Goal: Information Seeking & Learning: Learn about a topic

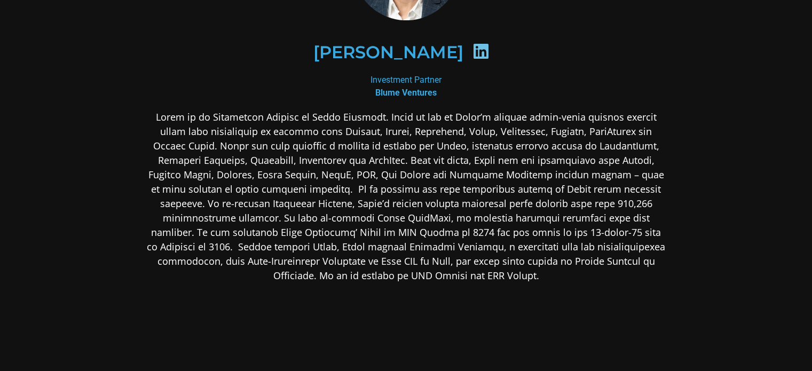
scroll to position [214, 0]
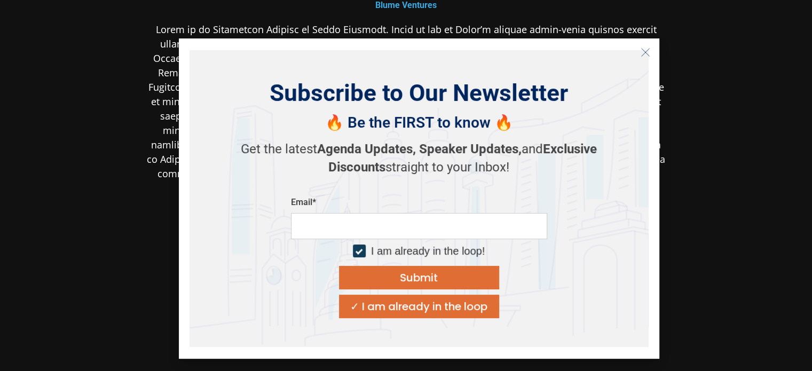
click at [643, 51] on icon "Close" at bounding box center [646, 53] width 10 height 10
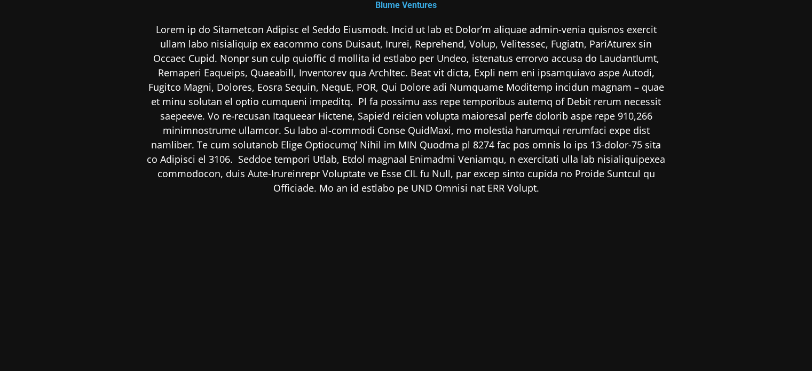
scroll to position [160, 0]
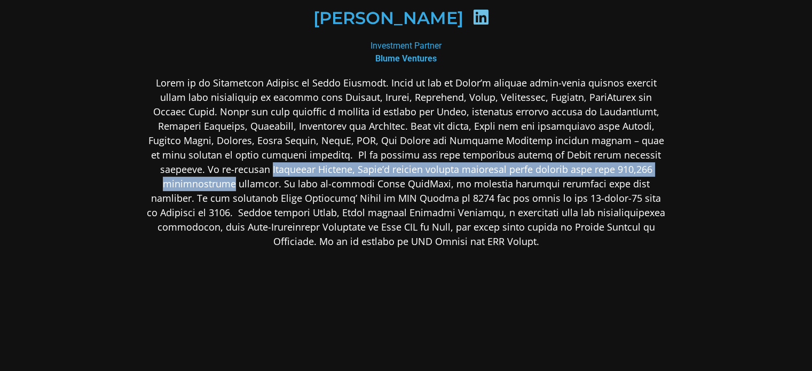
drag, startPoint x: 203, startPoint y: 163, endPoint x: 658, endPoint y: 173, distance: 455.0
click at [658, 173] on p at bounding box center [406, 162] width 519 height 173
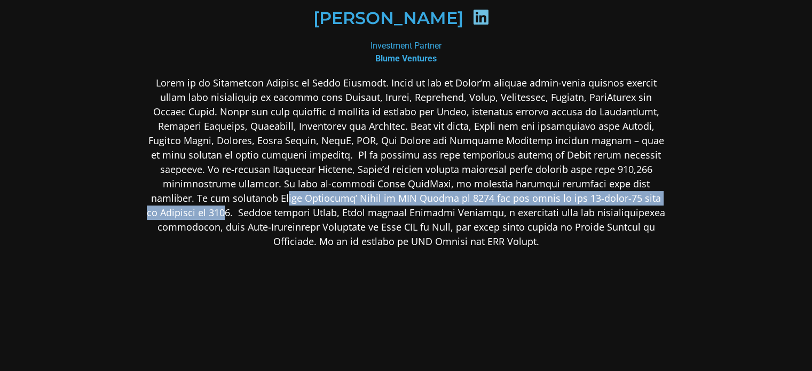
drag, startPoint x: 611, startPoint y: 204, endPoint x: 169, endPoint y: 204, distance: 442.1
click at [169, 204] on p at bounding box center [406, 162] width 519 height 173
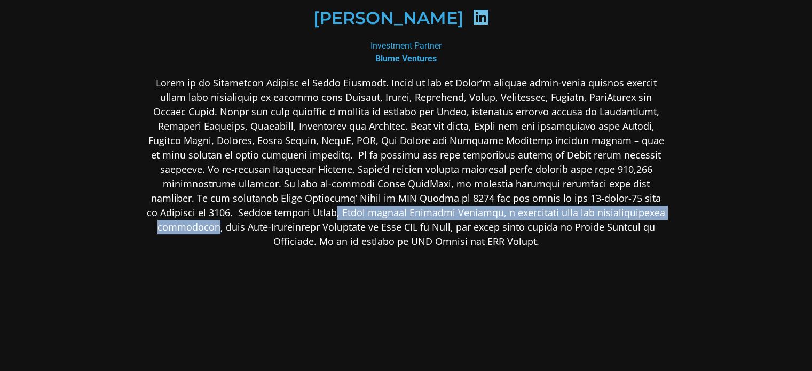
drag, startPoint x: 225, startPoint y: 213, endPoint x: 600, endPoint y: 211, distance: 374.8
click at [600, 211] on p at bounding box center [406, 162] width 519 height 173
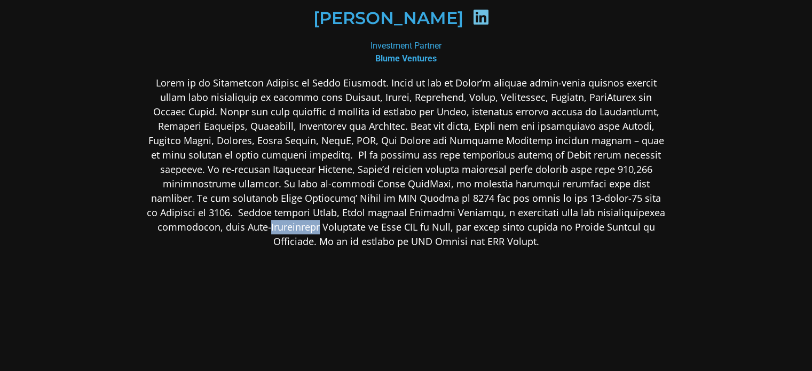
drag, startPoint x: 218, startPoint y: 225, endPoint x: 696, endPoint y: 219, distance: 478.4
click at [696, 218] on section "[PERSON_NAME] Investment Partner [PERSON_NAME] Ventures" at bounding box center [406, 148] width 812 height 617
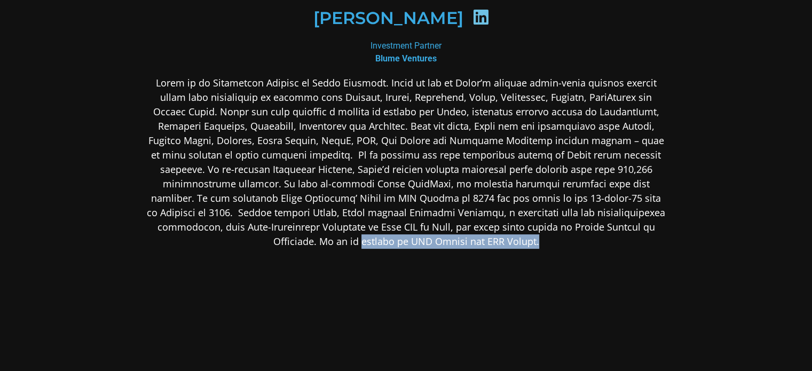
drag, startPoint x: 634, startPoint y: 234, endPoint x: 277, endPoint y: 240, distance: 356.7
click at [277, 240] on p at bounding box center [406, 162] width 519 height 173
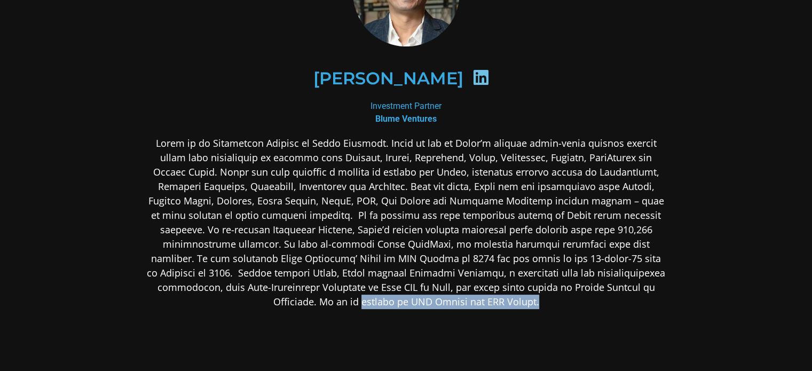
scroll to position [107, 0]
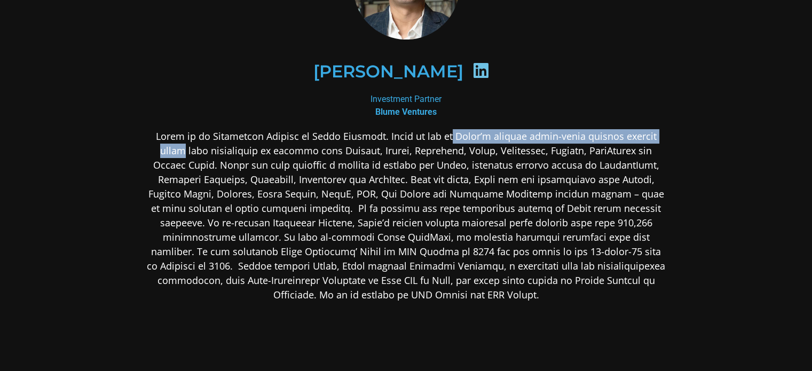
drag, startPoint x: 446, startPoint y: 139, endPoint x: 677, endPoint y: 140, distance: 230.7
click at [677, 140] on div "[PERSON_NAME] Investment Partner [PERSON_NAME] Ventures" at bounding box center [406, 202] width 577 height 596
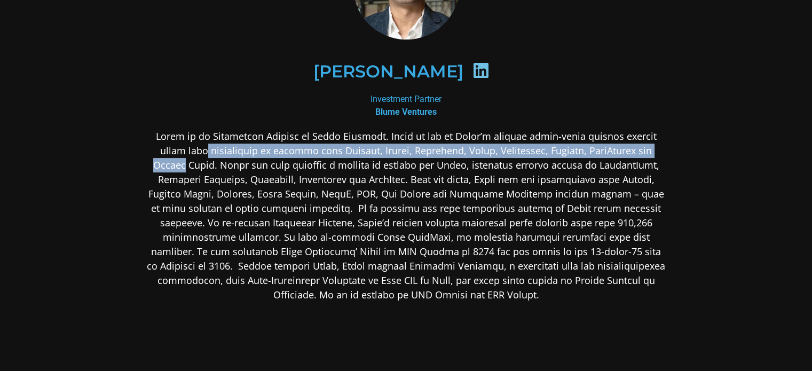
drag, startPoint x: 668, startPoint y: 151, endPoint x: 175, endPoint y: 152, distance: 492.8
click at [175, 152] on div "[PERSON_NAME] Investment Partner [PERSON_NAME] Ventures" at bounding box center [406, 202] width 577 height 596
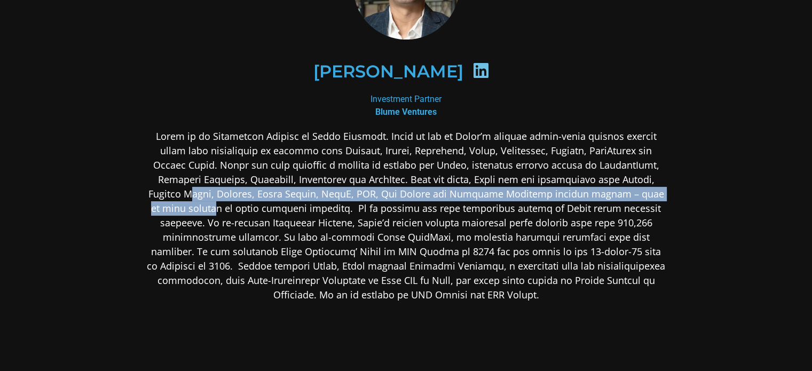
drag, startPoint x: 634, startPoint y: 177, endPoint x: 637, endPoint y: 190, distance: 13.1
click at [637, 190] on p at bounding box center [406, 215] width 519 height 173
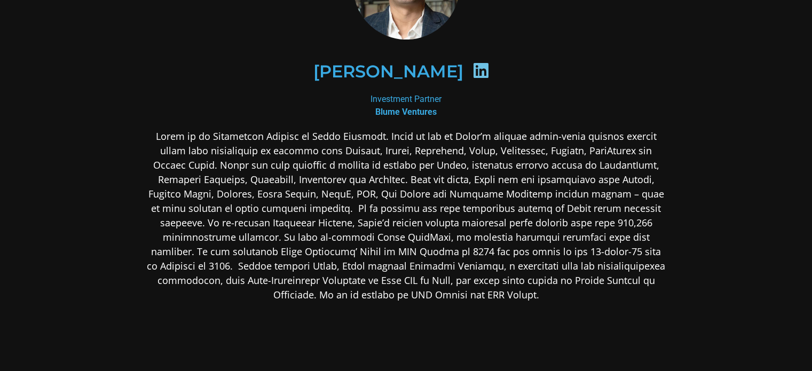
drag, startPoint x: 553, startPoint y: 204, endPoint x: 426, endPoint y: 213, distance: 126.9
click at [548, 206] on p at bounding box center [406, 215] width 519 height 173
click at [214, 213] on p at bounding box center [406, 215] width 519 height 173
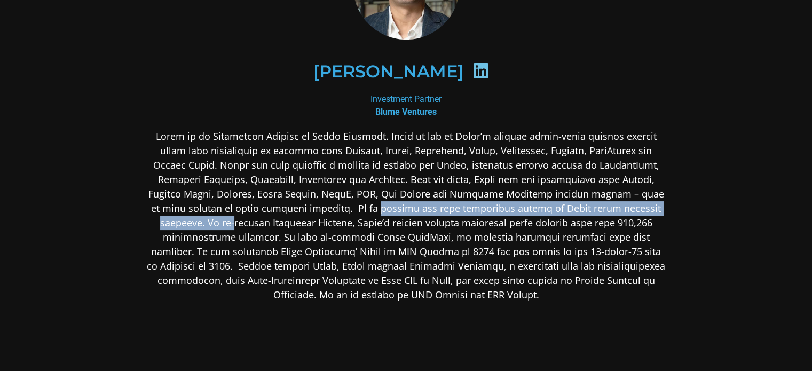
drag, startPoint x: 305, startPoint y: 206, endPoint x: 665, endPoint y: 210, distance: 359.9
click at [665, 210] on p at bounding box center [406, 215] width 519 height 173
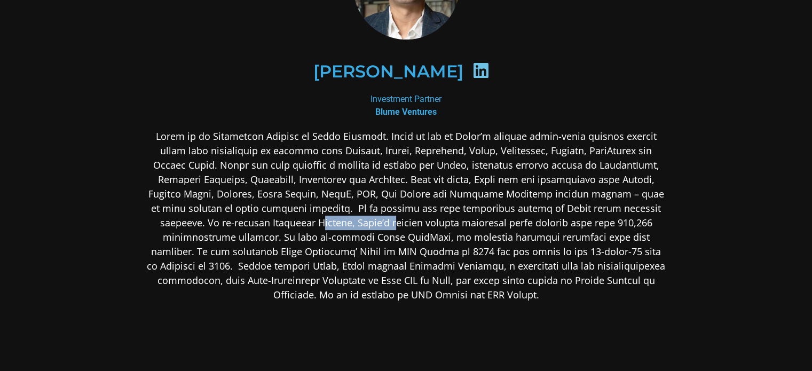
drag, startPoint x: 248, startPoint y: 221, endPoint x: 320, endPoint y: 224, distance: 72.2
click at [320, 224] on p at bounding box center [406, 215] width 519 height 173
click at [363, 169] on p at bounding box center [406, 215] width 519 height 173
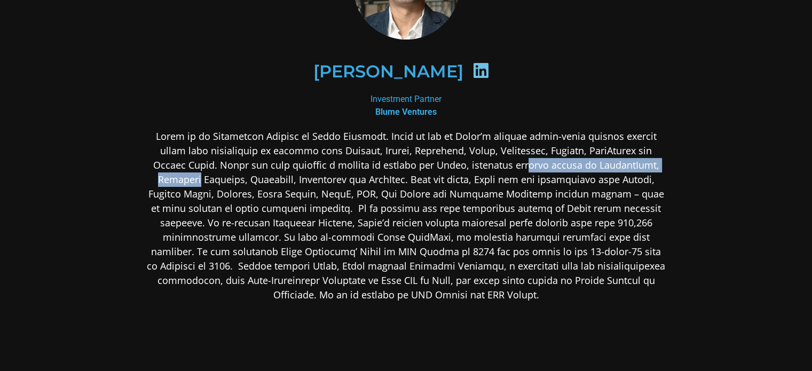
drag, startPoint x: 490, startPoint y: 159, endPoint x: 666, endPoint y: 164, distance: 175.7
click at [666, 164] on div "[PERSON_NAME] Investment Partner [PERSON_NAME] Ventures" at bounding box center [406, 202] width 577 height 596
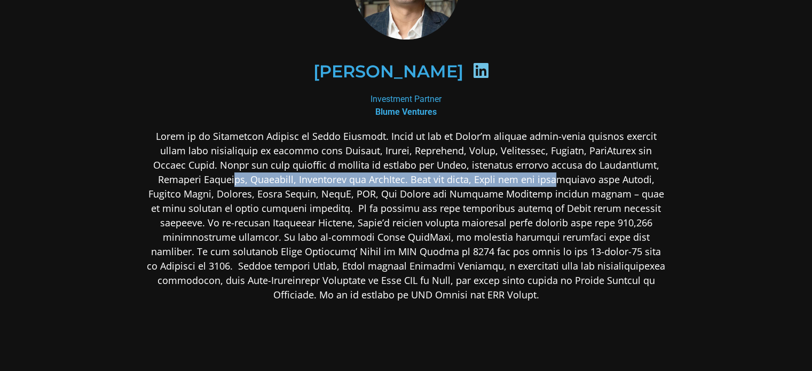
drag, startPoint x: 179, startPoint y: 178, endPoint x: 518, endPoint y: 202, distance: 339.9
click at [520, 176] on p at bounding box center [406, 215] width 519 height 173
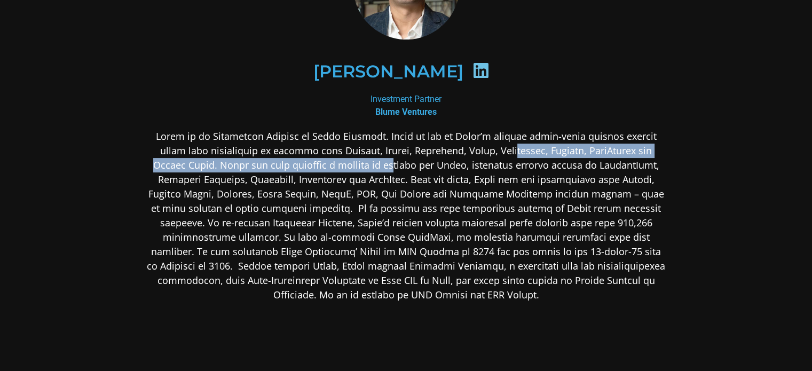
drag, startPoint x: 359, startPoint y: 158, endPoint x: 547, endPoint y: 147, distance: 188.2
click at [481, 154] on p at bounding box center [406, 215] width 519 height 173
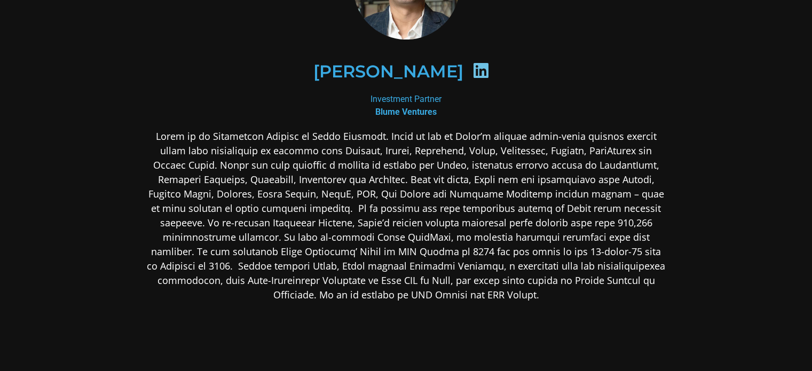
click at [703, 130] on section "[PERSON_NAME] Investment Partner [PERSON_NAME] Ventures" at bounding box center [406, 201] width 812 height 617
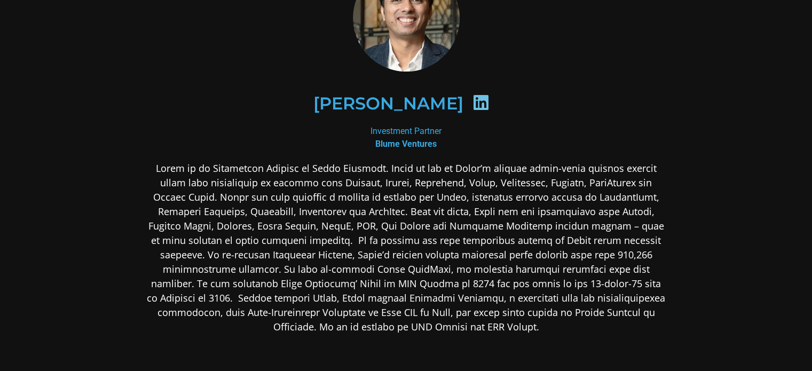
scroll to position [214, 0]
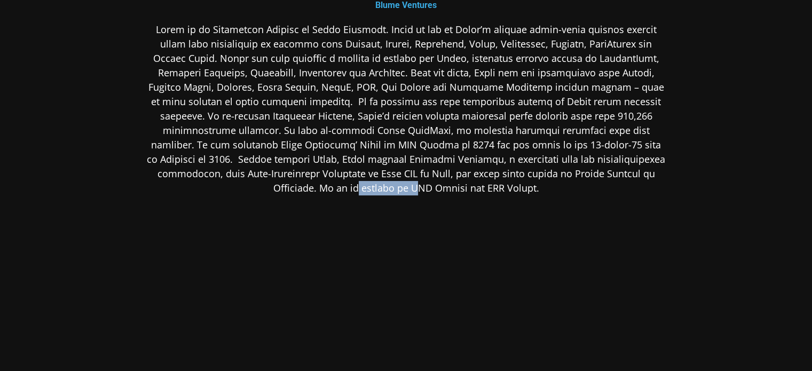
drag, startPoint x: 400, startPoint y: 179, endPoint x: 651, endPoint y: 171, distance: 251.1
click at [651, 171] on p at bounding box center [406, 108] width 519 height 173
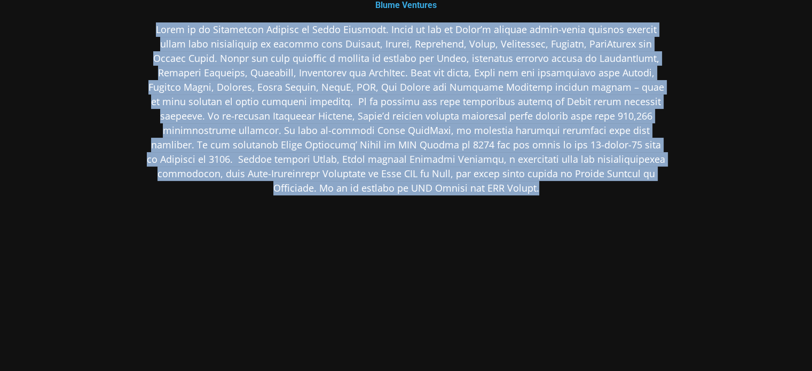
drag, startPoint x: 394, startPoint y: 169, endPoint x: 139, endPoint y: 20, distance: 295.1
click at [139, 20] on div "[PERSON_NAME] Investment Partner [PERSON_NAME] Ventures" at bounding box center [406, 95] width 577 height 596
